Goal: Transaction & Acquisition: Book appointment/travel/reservation

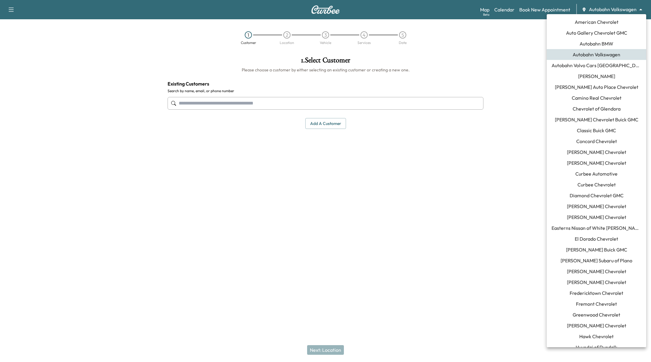
click at [629, 6] on body "Support Log Out Map Beta Calendar Book New Appointment Autobahn Volkswagen ****…" at bounding box center [325, 181] width 651 height 362
click at [613, 33] on span "Auto Gallery Chevrolet GMC" at bounding box center [596, 32] width 61 height 7
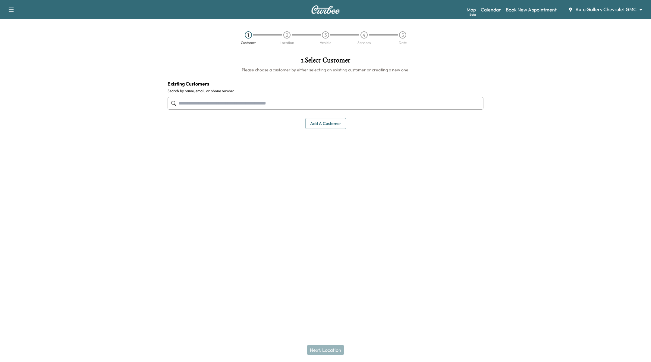
click at [266, 102] on input "text" at bounding box center [326, 103] width 316 height 13
type input "**********"
click at [430, 207] on div "1 . Select Customer Please choose a customer by either selecting an existing cu…" at bounding box center [326, 142] width 326 height 181
click at [326, 122] on button "Add a customer" at bounding box center [325, 123] width 41 height 11
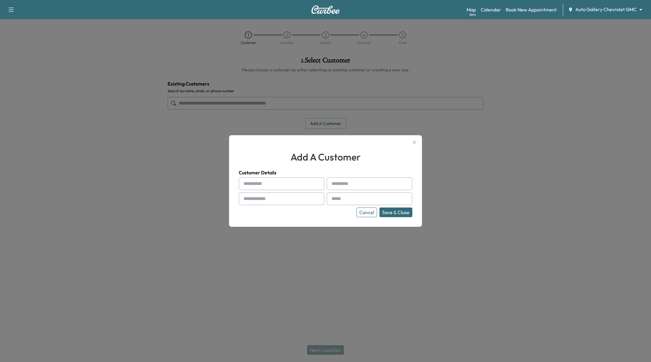
drag, startPoint x: 272, startPoint y: 183, endPoint x: 293, endPoint y: 165, distance: 28.0
click at [272, 183] on input "text" at bounding box center [282, 184] width 86 height 13
click at [297, 182] on input "text" at bounding box center [282, 184] width 86 height 13
type input "****"
click at [344, 190] on input "text" at bounding box center [370, 184] width 86 height 13
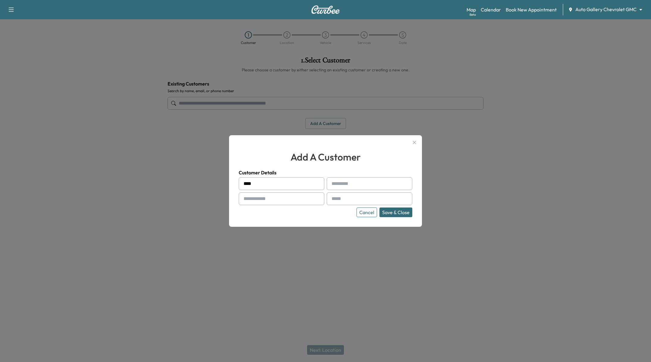
type input "********"
click at [285, 198] on input "text" at bounding box center [282, 199] width 86 height 13
type input "**********"
click at [344, 197] on input "text" at bounding box center [370, 199] width 86 height 13
type input "*"
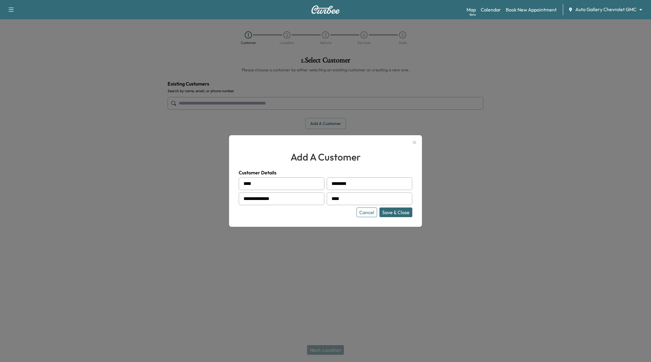
type input "**********"
click at [408, 214] on button "Save & Close" at bounding box center [396, 213] width 33 height 10
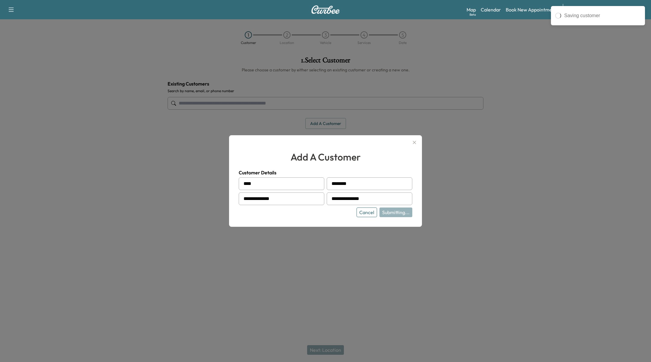
type input "**********"
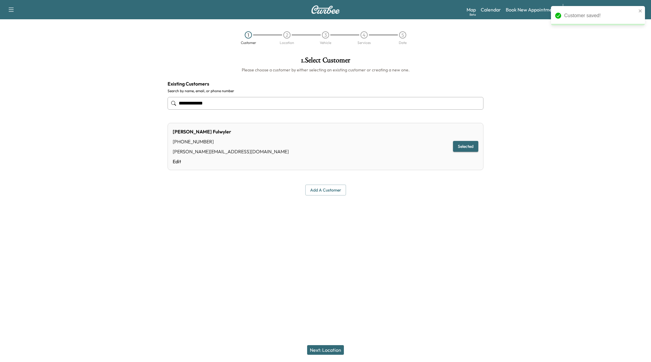
click at [331, 350] on button "Next: Location" at bounding box center [325, 351] width 37 height 10
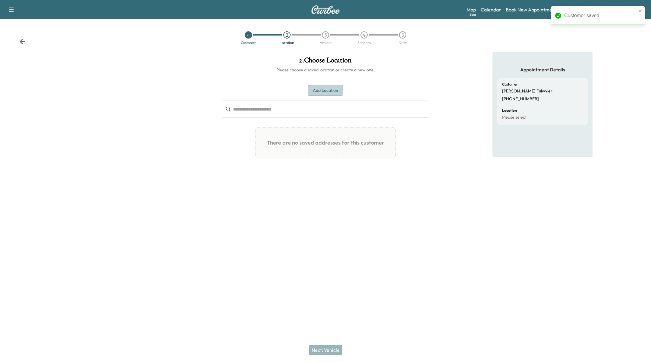
click at [334, 90] on button "Add Location" at bounding box center [325, 90] width 35 height 11
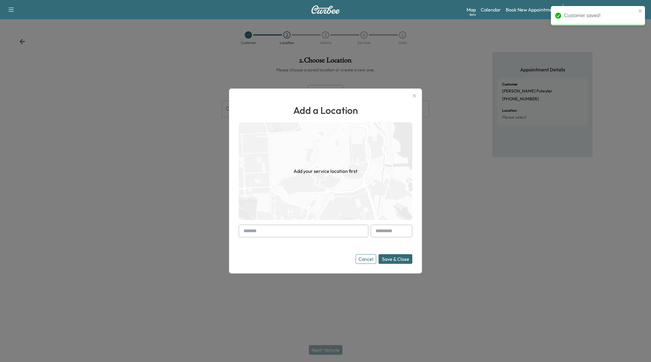
click at [294, 230] on input "text" at bounding box center [304, 231] width 130 height 13
click at [294, 227] on input "text" at bounding box center [304, 231] width 130 height 13
paste input "**********"
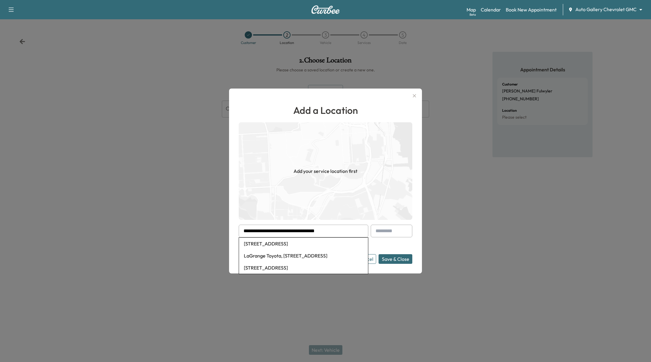
click at [345, 245] on li "[STREET_ADDRESS]" at bounding box center [303, 244] width 129 height 12
type input "**********"
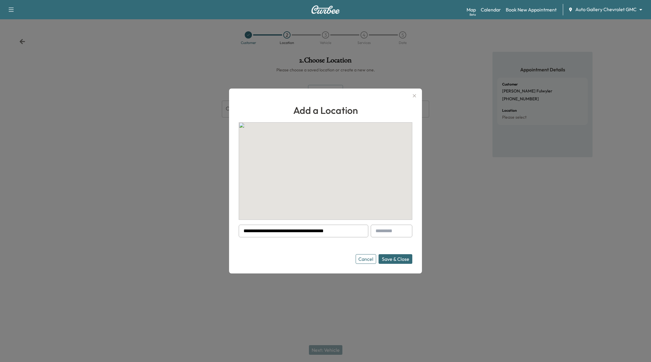
click at [405, 258] on button "Save & Close" at bounding box center [396, 260] width 34 height 10
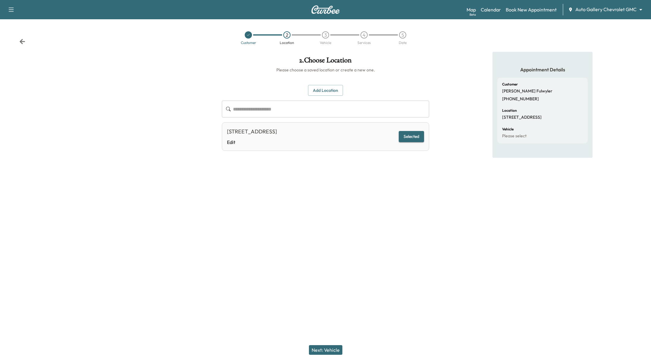
click at [327, 356] on div "Next: Vehicle" at bounding box center [325, 350] width 651 height 24
click at [331, 350] on button "Next: Vehicle" at bounding box center [325, 351] width 33 height 10
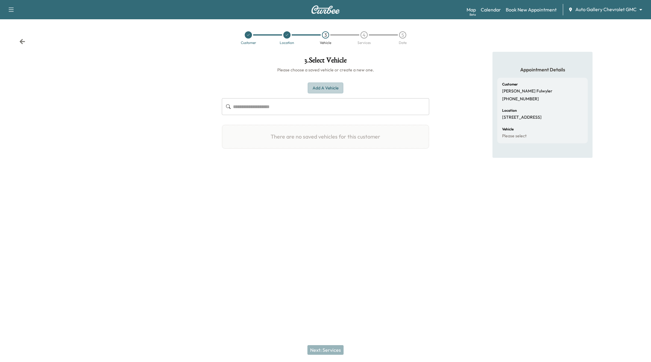
click at [332, 86] on button "Add a Vehicle" at bounding box center [326, 88] width 36 height 11
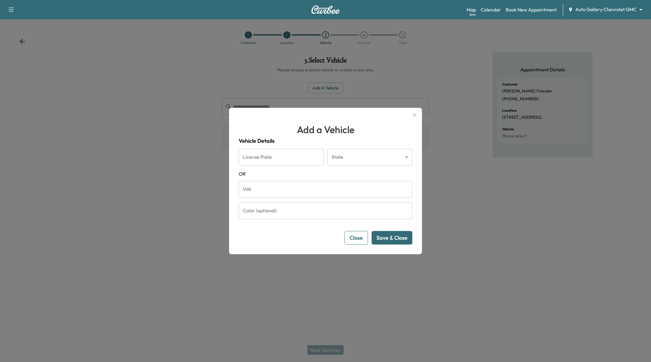
click at [283, 188] on input "VIN" at bounding box center [326, 189] width 174 height 17
type input "**********"
click at [395, 237] on button "Save & Close" at bounding box center [392, 238] width 41 height 14
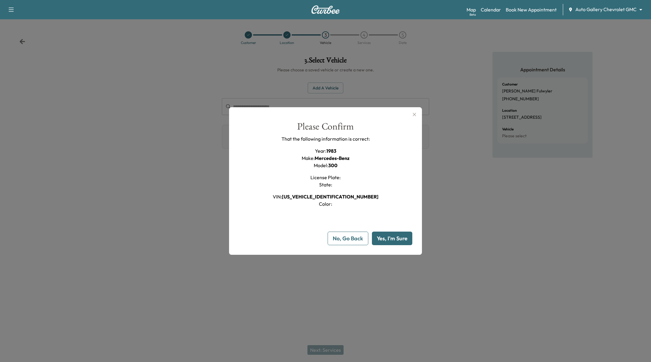
click at [403, 243] on button "Yes, I'm Sure" at bounding box center [392, 239] width 40 height 14
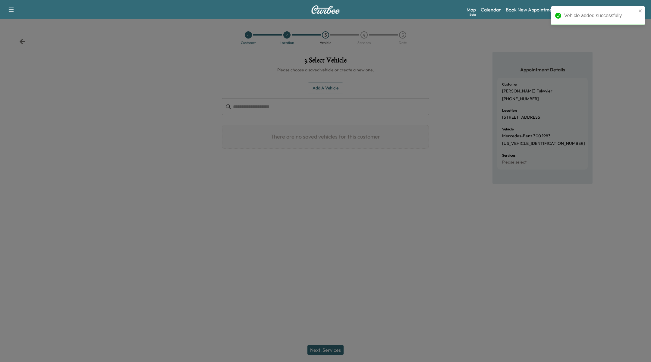
click at [318, 352] on button "Next: Services" at bounding box center [326, 351] width 36 height 10
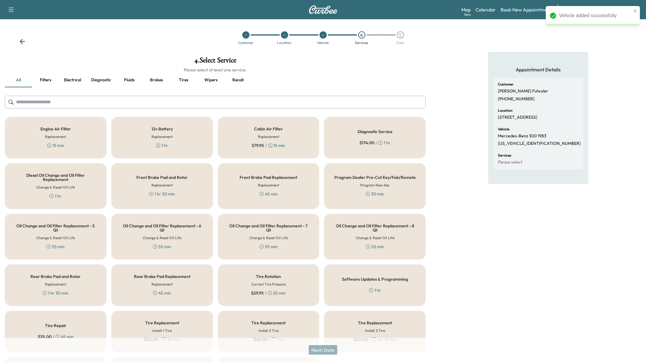
click at [84, 134] on div "Engine Air Filter Replacement 15 min" at bounding box center [56, 138] width 102 height 42
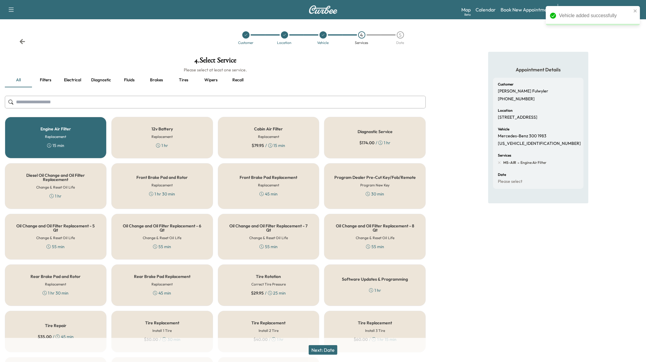
click at [330, 357] on div "Next: Date" at bounding box center [323, 350] width 646 height 24
click at [330, 351] on button "Next: Date" at bounding box center [322, 351] width 29 height 10
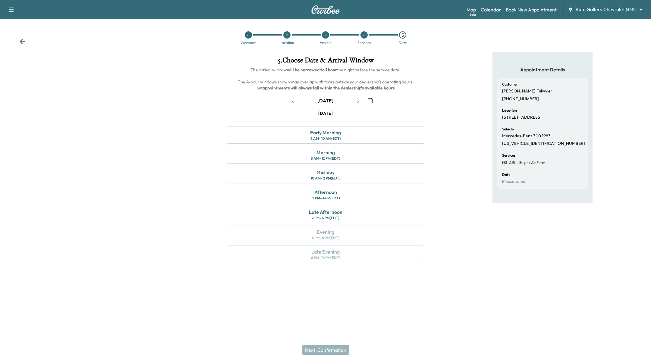
click at [371, 103] on button "button" at bounding box center [370, 101] width 10 height 10
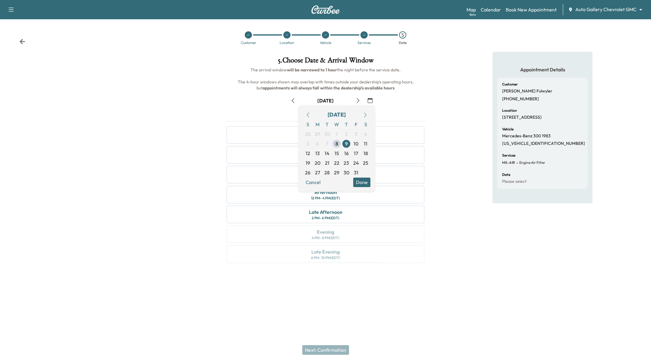
click at [335, 175] on span "29" at bounding box center [336, 172] width 5 height 7
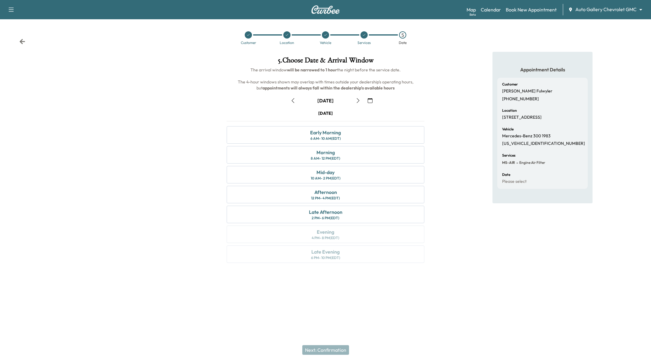
click at [342, 176] on div "Mid-day 10 AM - 2 PM (EDT)" at bounding box center [326, 174] width 198 height 17
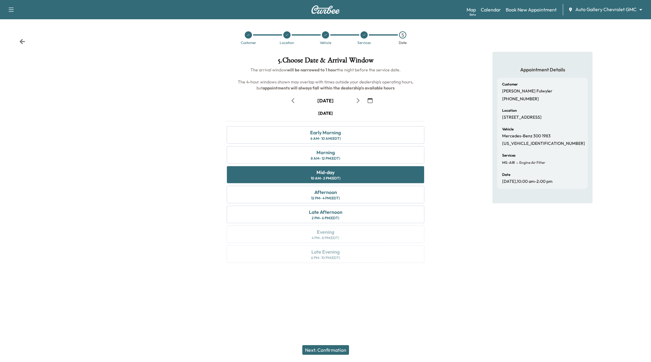
click at [324, 350] on button "Next: Confirmation" at bounding box center [325, 351] width 47 height 10
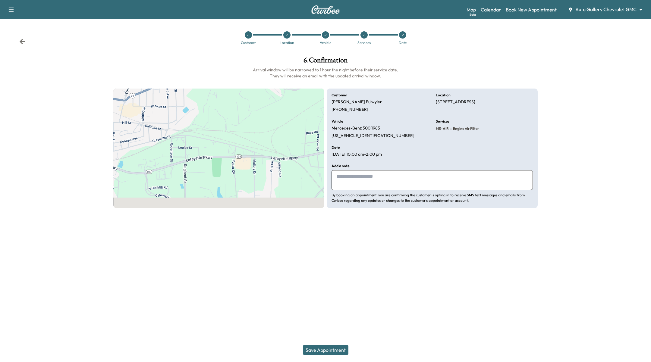
click at [324, 350] on button "Save Appointment" at bounding box center [326, 351] width 46 height 10
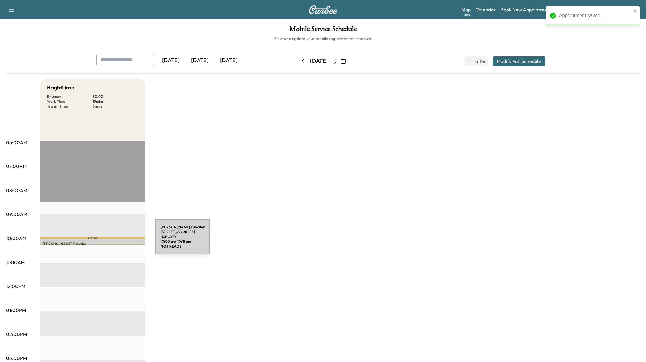
click at [110, 242] on p "[PERSON_NAME]" at bounding box center [93, 244] width 100 height 5
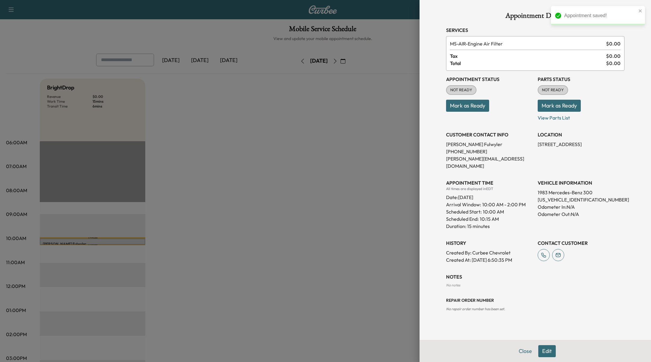
click at [553, 353] on button "Edit" at bounding box center [547, 352] width 17 height 12
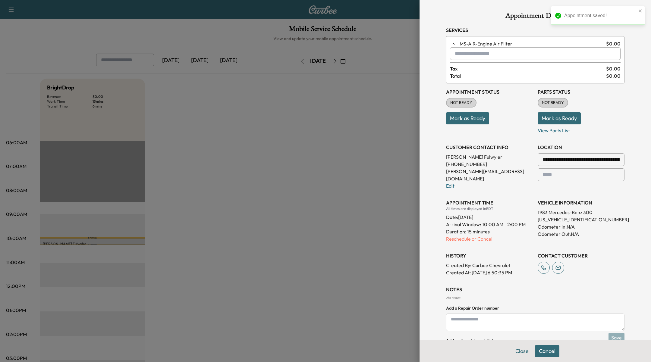
click at [473, 236] on p "Reschedule or Cancel" at bounding box center [489, 239] width 87 height 7
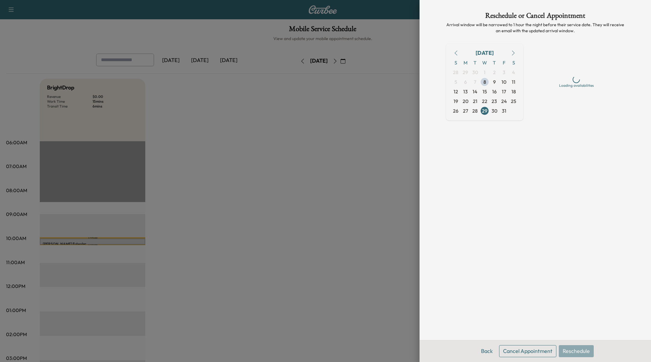
click at [527, 350] on button "Cancel Appointment" at bounding box center [527, 352] width 57 height 12
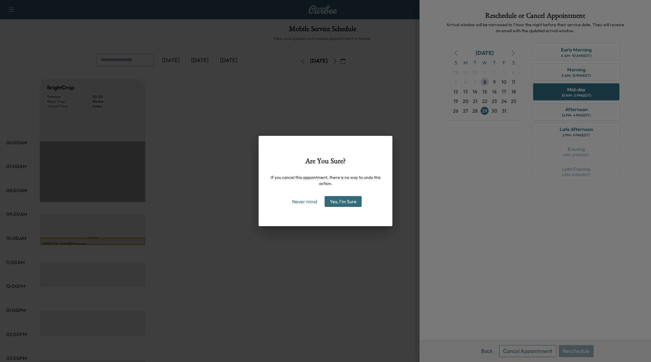
click at [347, 201] on button "Yes, I'm Sure" at bounding box center [343, 201] width 37 height 11
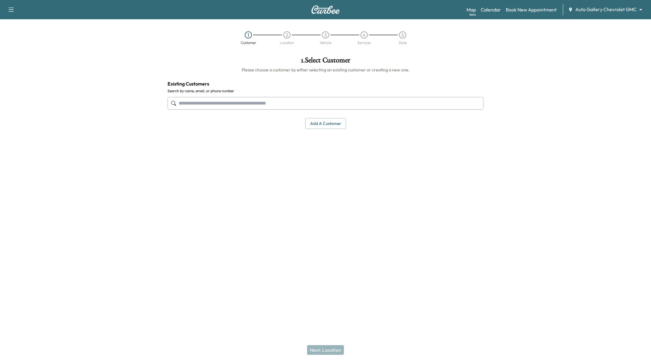
click at [592, 8] on body "Support Log Out Map Beta Calendar Book New Appointment Auto Gallery Chevrolet G…" at bounding box center [325, 181] width 651 height 362
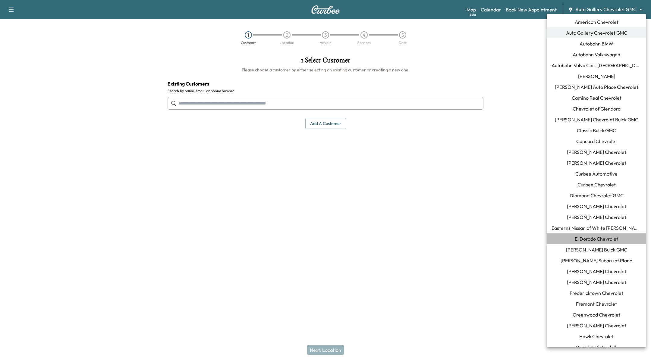
click at [617, 236] on li "El Dorado Chevrolet" at bounding box center [597, 239] width 100 height 11
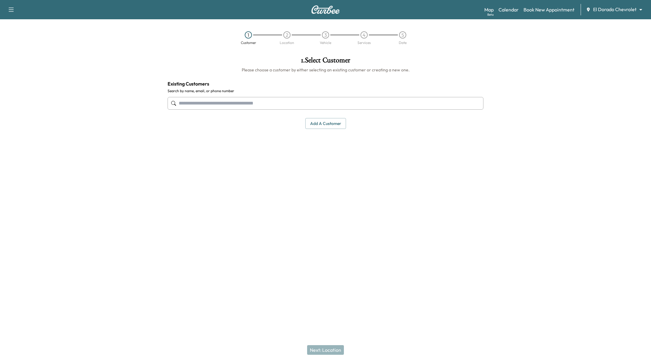
click at [425, 97] on input "text" at bounding box center [326, 103] width 316 height 13
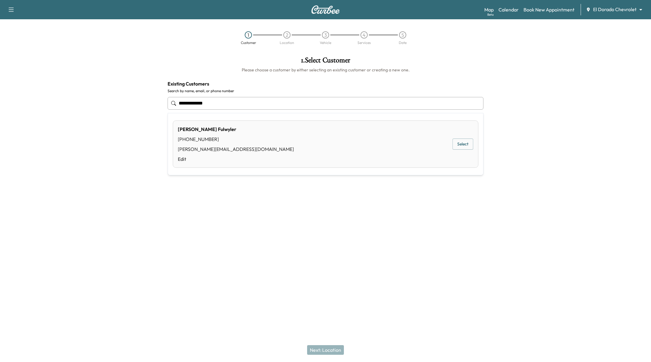
click at [453, 138] on div "Paul Fulwyler (661) 477-9974 paul@curbee.com Edit Select" at bounding box center [326, 144] width 306 height 47
type input "**********"
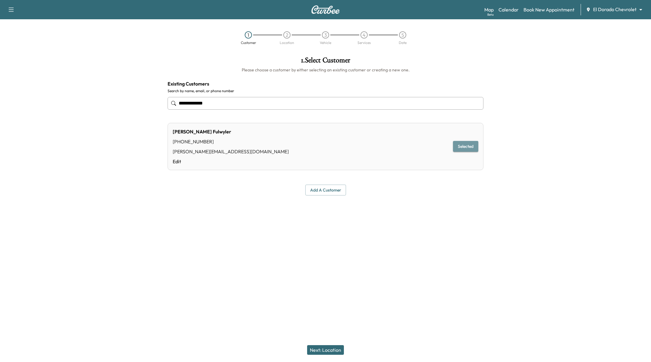
click at [457, 141] on button "Selected" at bounding box center [465, 146] width 25 height 11
click at [321, 354] on button "Next: Location" at bounding box center [325, 351] width 37 height 10
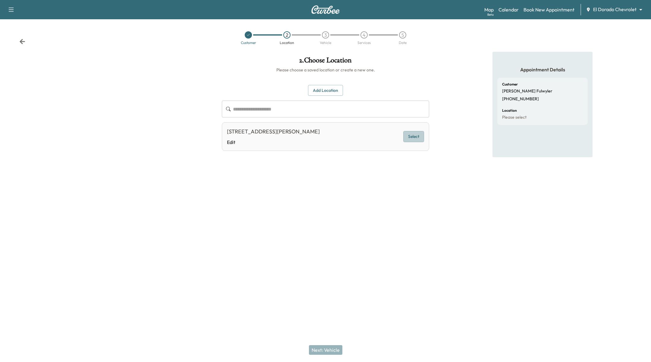
drag, startPoint x: 416, startPoint y: 136, endPoint x: 406, endPoint y: 176, distance: 41.1
click at [416, 138] on button "Select" at bounding box center [413, 136] width 21 height 11
click at [340, 353] on button "Next: Vehicle" at bounding box center [325, 351] width 33 height 10
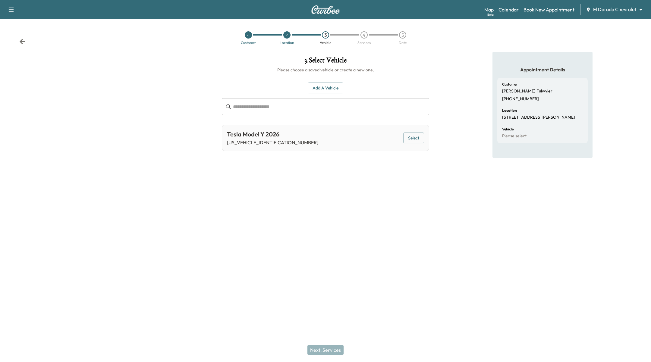
click at [416, 137] on button "Select" at bounding box center [413, 138] width 21 height 11
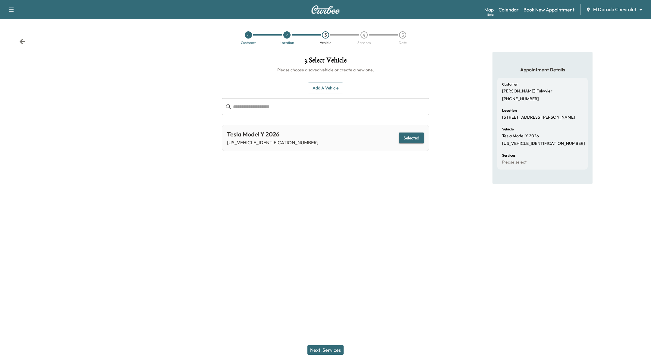
click at [332, 346] on button "Next: Services" at bounding box center [326, 351] width 36 height 10
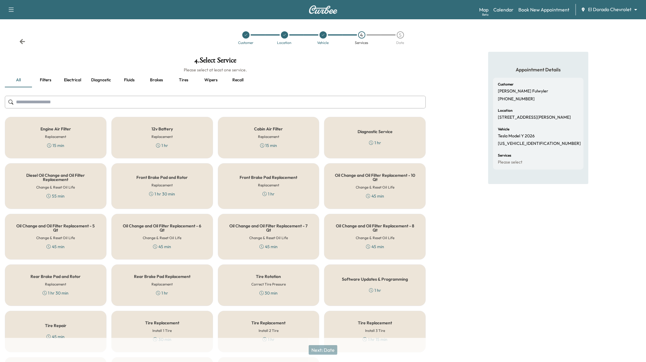
click at [53, 125] on div "Engine Air Filter Replacement 15 min" at bounding box center [56, 138] width 102 height 42
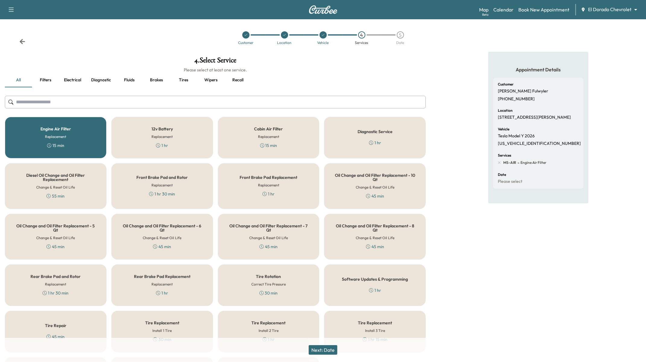
click at [320, 353] on button "Next: Date" at bounding box center [322, 351] width 29 height 10
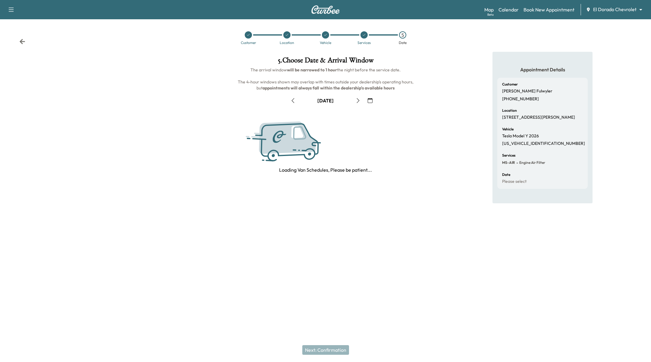
click at [372, 98] on button "button" at bounding box center [370, 101] width 10 height 10
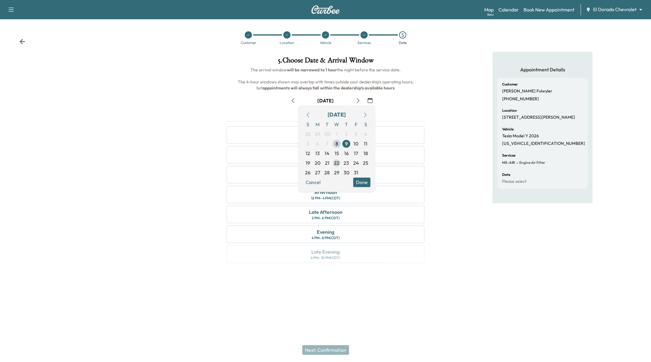
click at [335, 160] on span "22" at bounding box center [336, 163] width 5 height 7
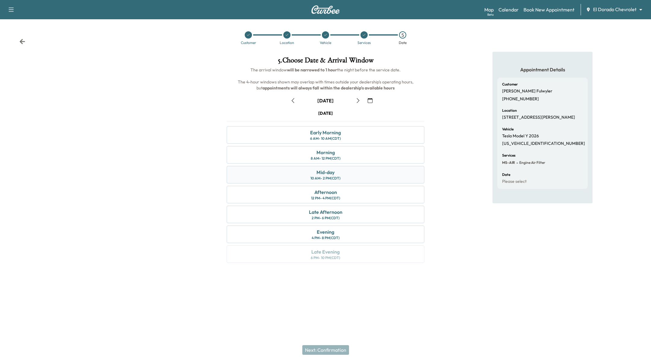
click at [366, 167] on div "Mid-day 10 AM - 2 PM (CDT)" at bounding box center [326, 174] width 198 height 17
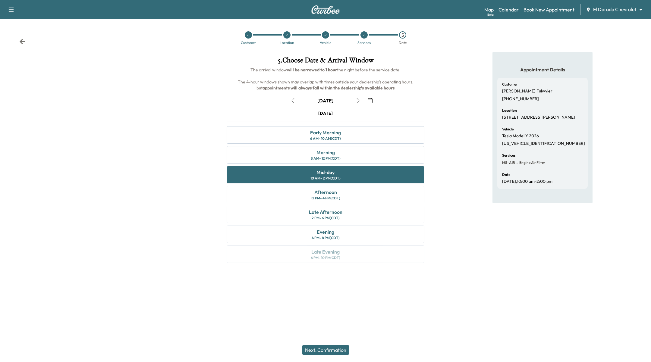
click at [333, 356] on div "Next: Confirmation" at bounding box center [325, 350] width 651 height 24
click at [333, 353] on button "Next: Confirmation" at bounding box center [325, 351] width 47 height 10
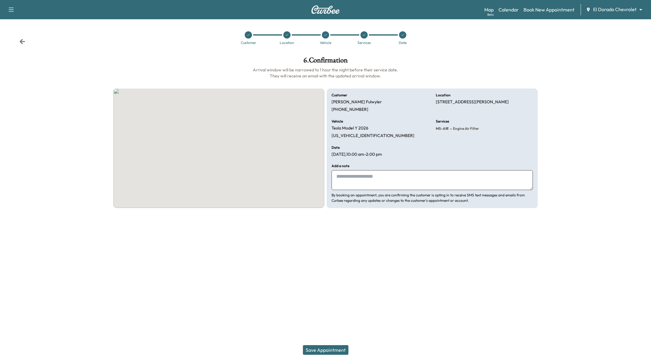
click at [333, 353] on button "Save Appointment" at bounding box center [326, 351] width 46 height 10
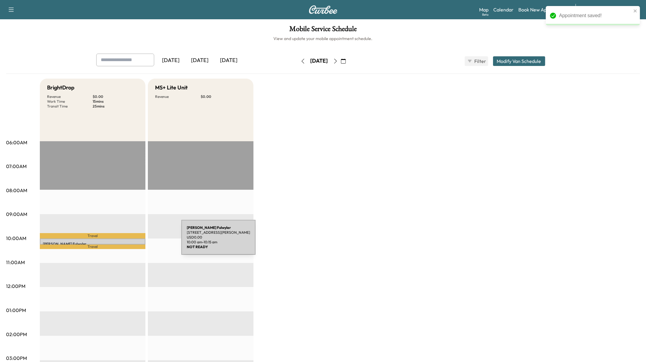
click at [136, 242] on p "[PERSON_NAME]" at bounding box center [93, 244] width 100 height 5
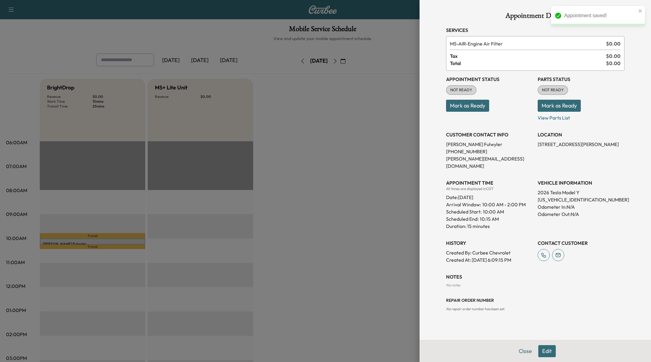
click at [546, 350] on button "Edit" at bounding box center [547, 352] width 17 height 12
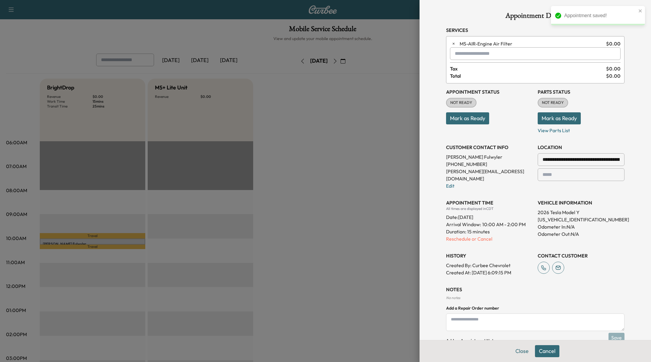
click at [464, 236] on p "Reschedule or Cancel" at bounding box center [489, 239] width 87 height 7
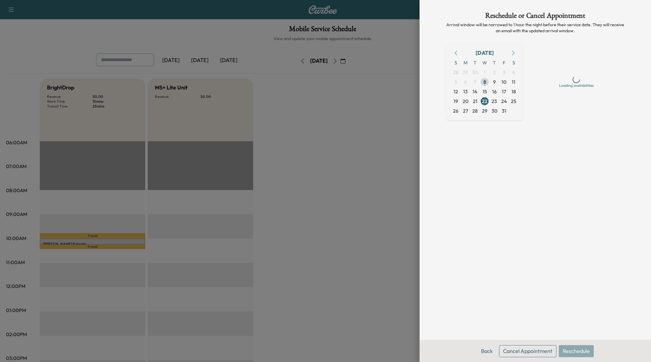
click at [540, 347] on button "Cancel Appointment" at bounding box center [527, 352] width 57 height 12
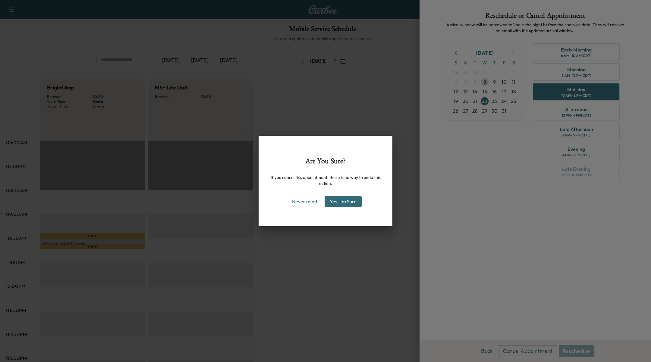
click at [337, 204] on button "Yes, I'm Sure" at bounding box center [343, 201] width 37 height 11
